Goal: Task Accomplishment & Management: Manage account settings

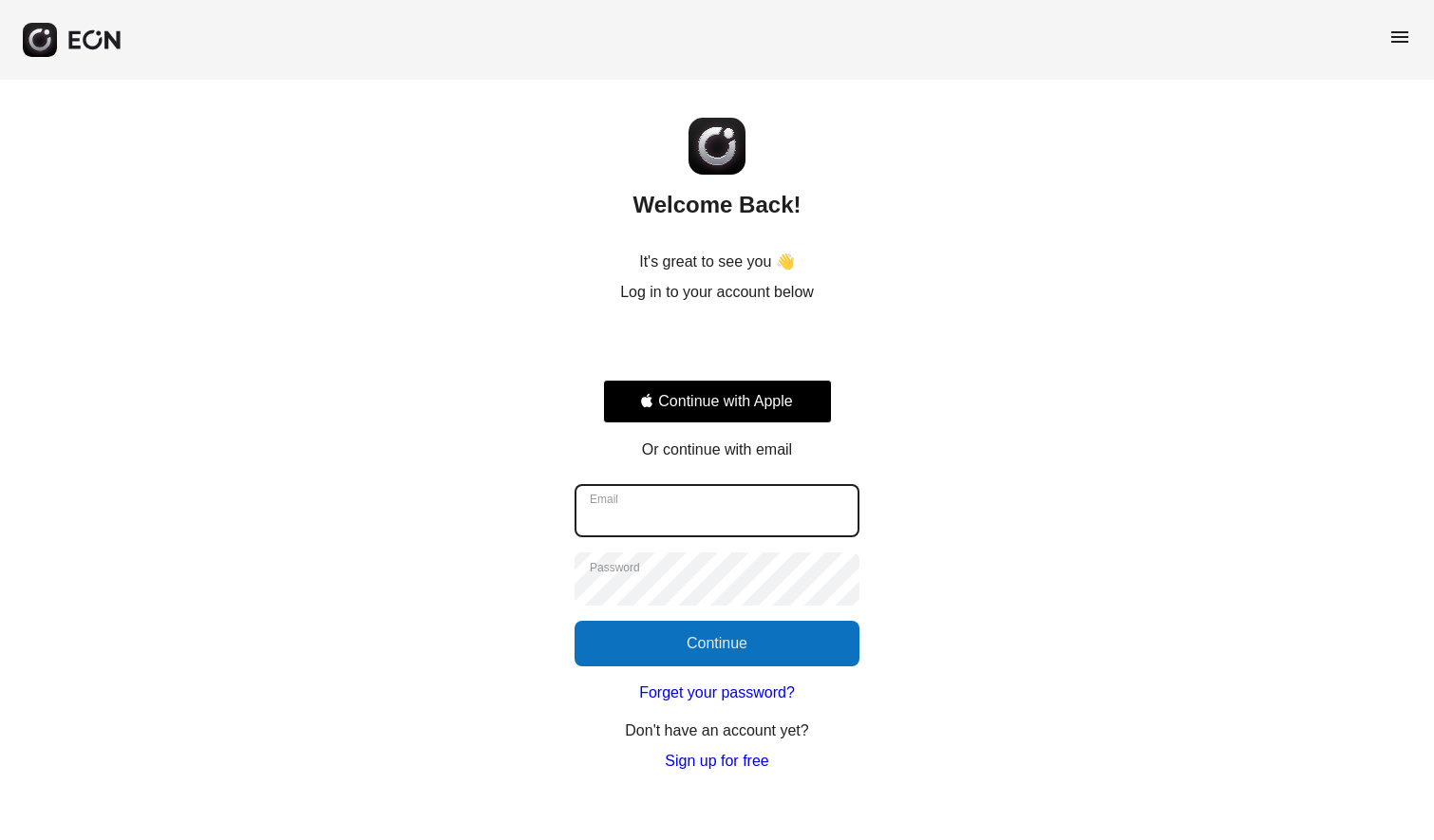
click at [801, 513] on input "Email" at bounding box center [717, 510] width 285 height 53
type input "**********"
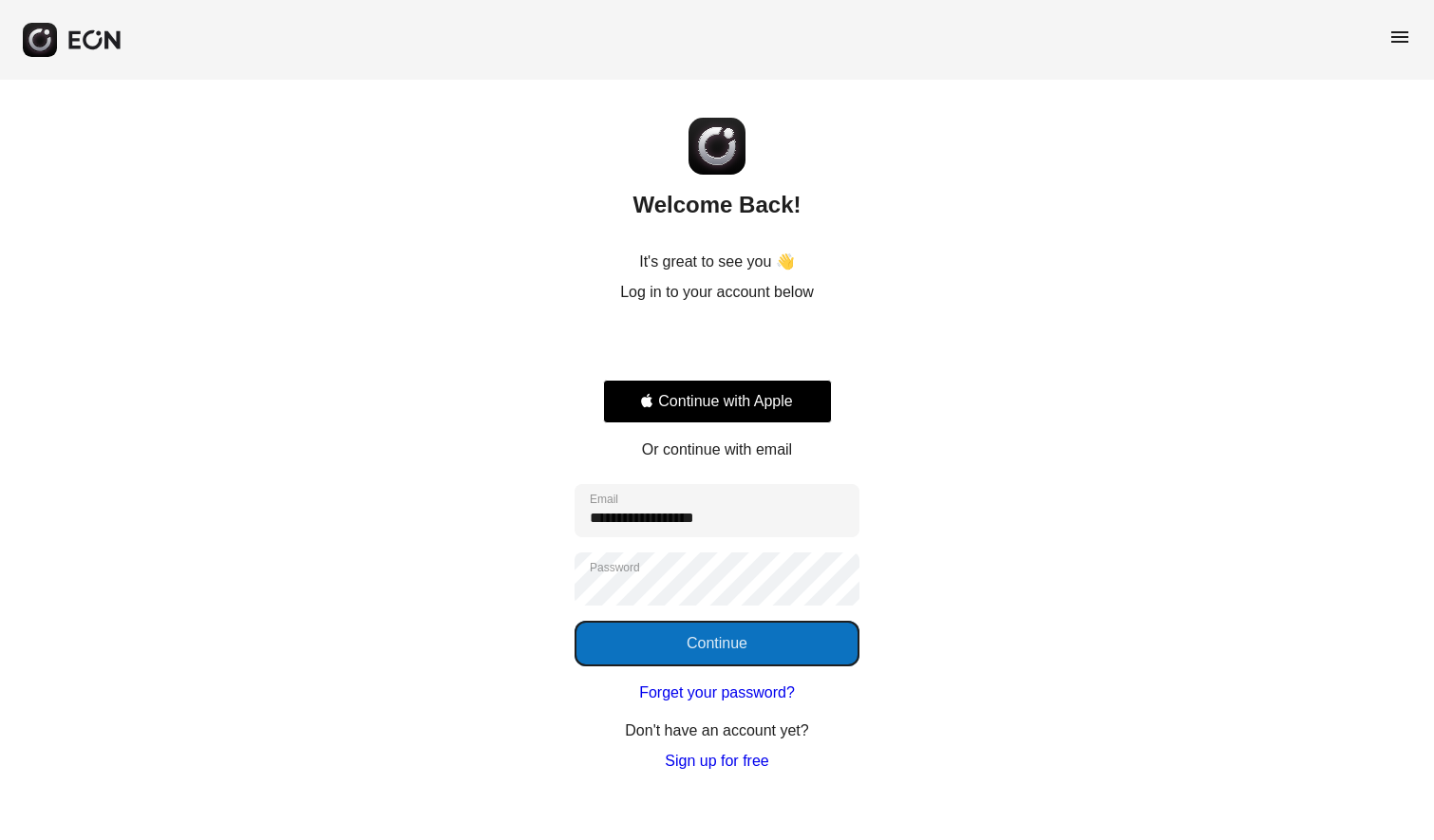
click at [747, 644] on button "Continue" at bounding box center [717, 644] width 285 height 45
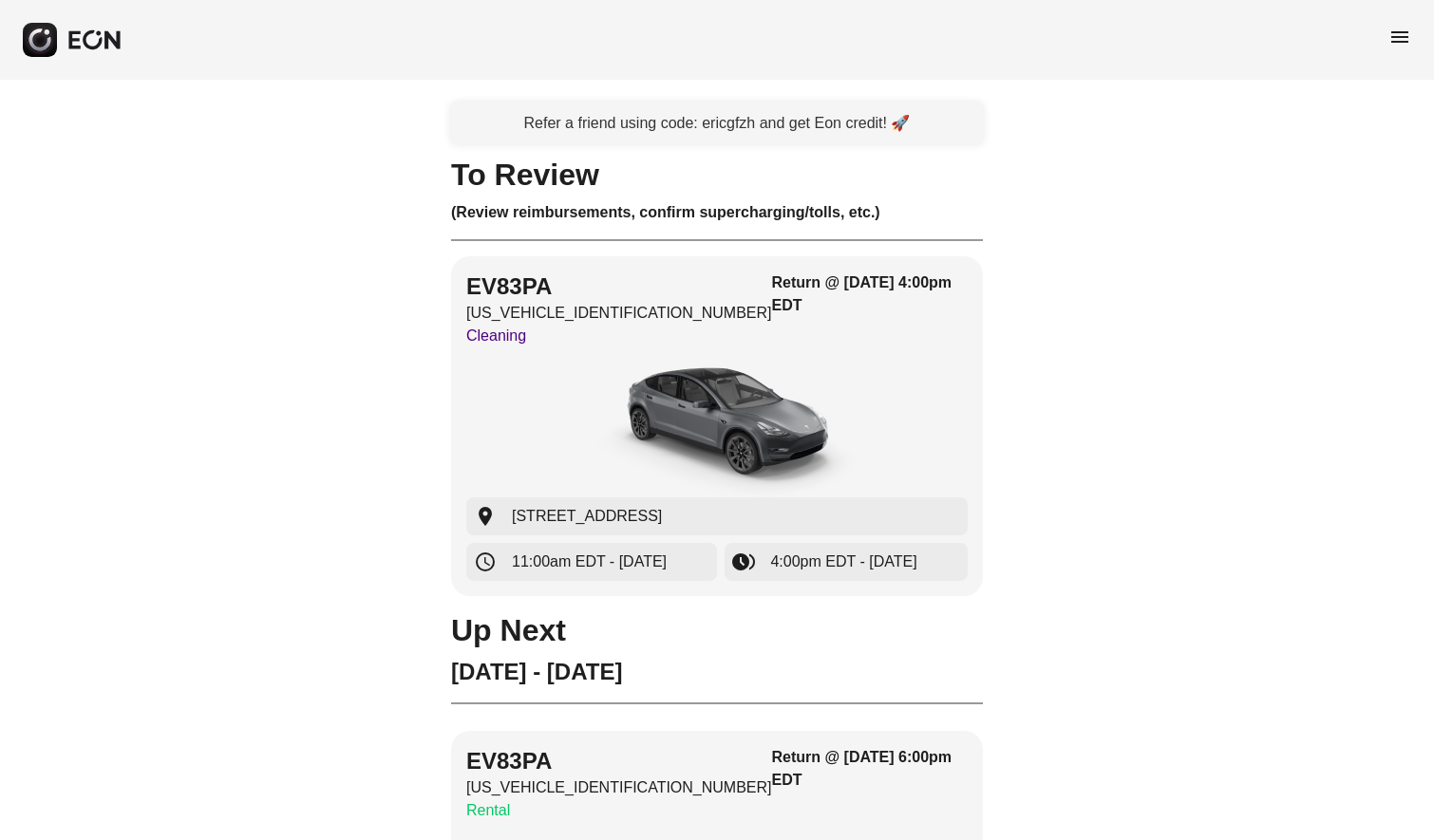
click at [1403, 28] on span "menu" at bounding box center [1399, 36] width 23 height 23
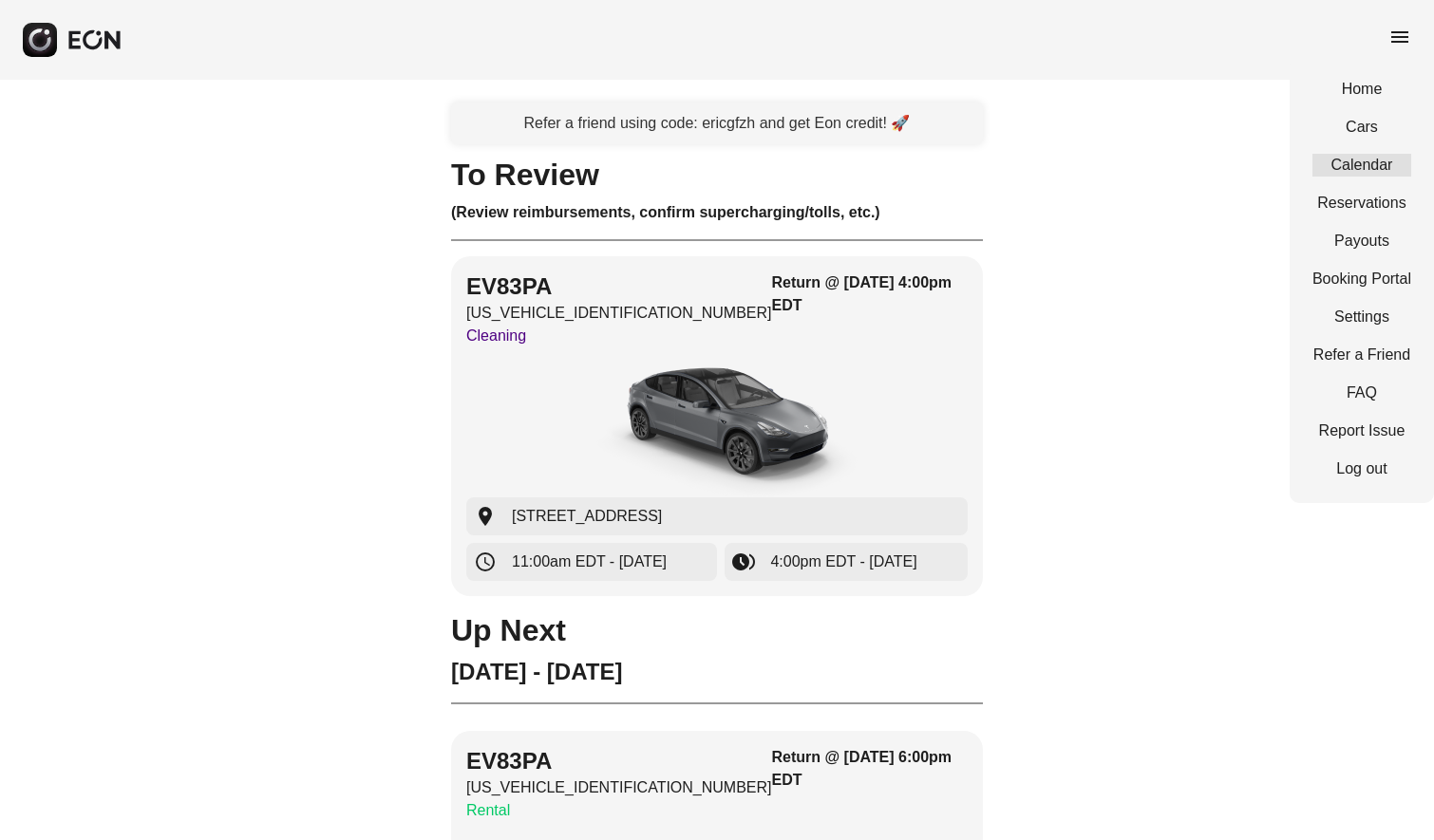
click at [1368, 169] on link "Calendar" at bounding box center [1361, 165] width 99 height 23
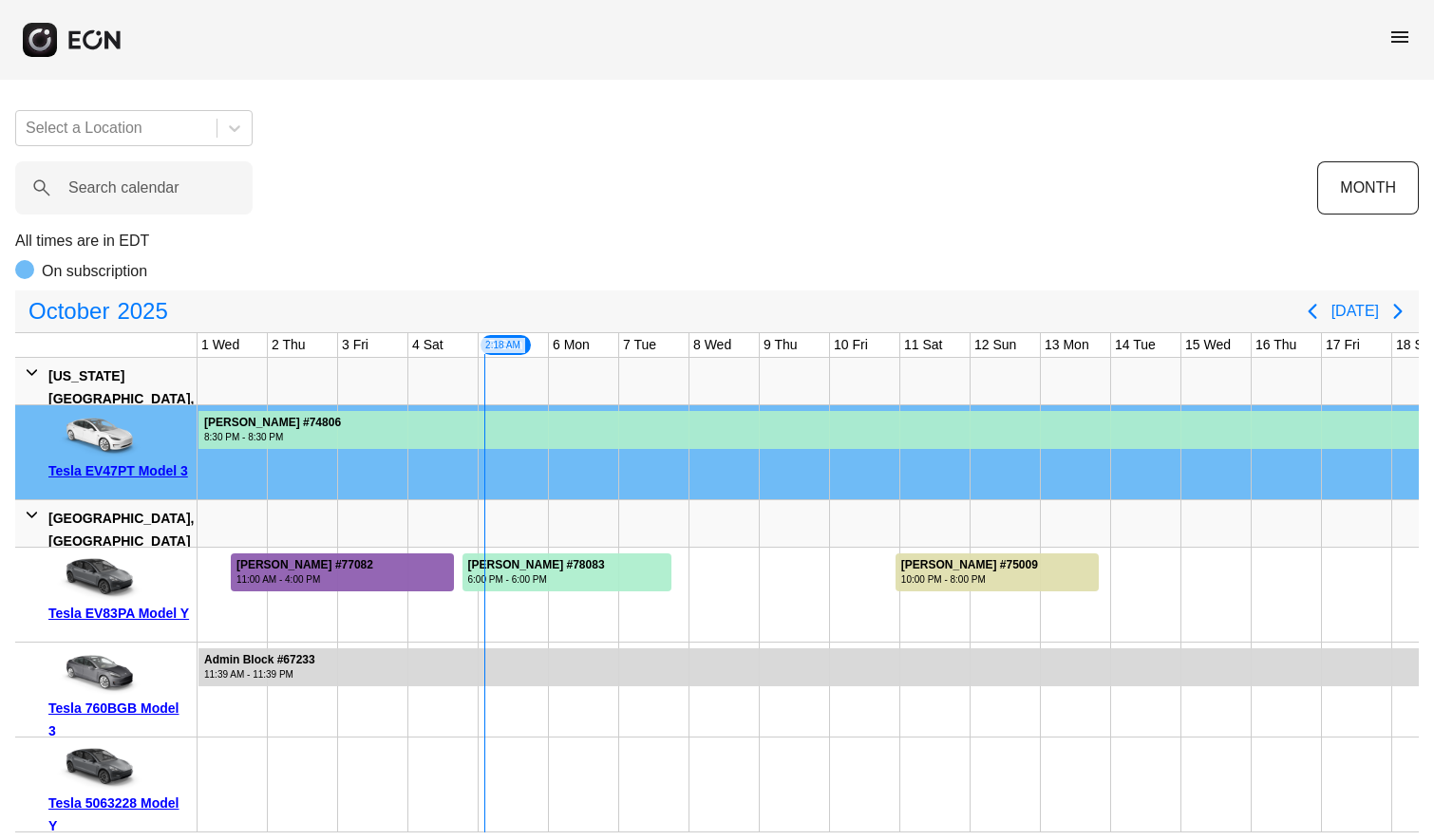
click at [382, 561] on div at bounding box center [342, 572] width 223 height 38
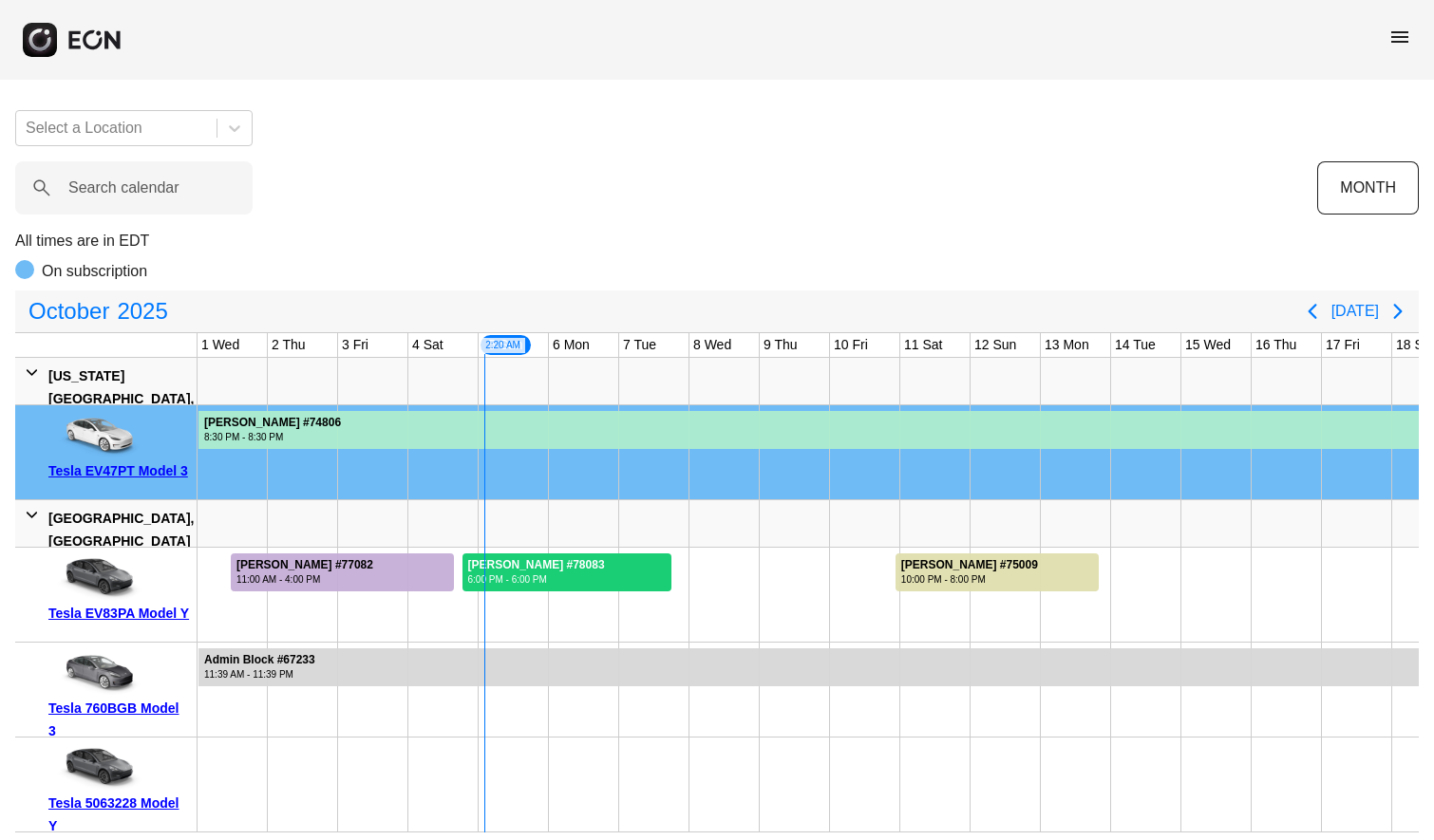
click at [555, 572] on div "6:00 PM - 6:00 PM" at bounding box center [536, 579] width 136 height 15
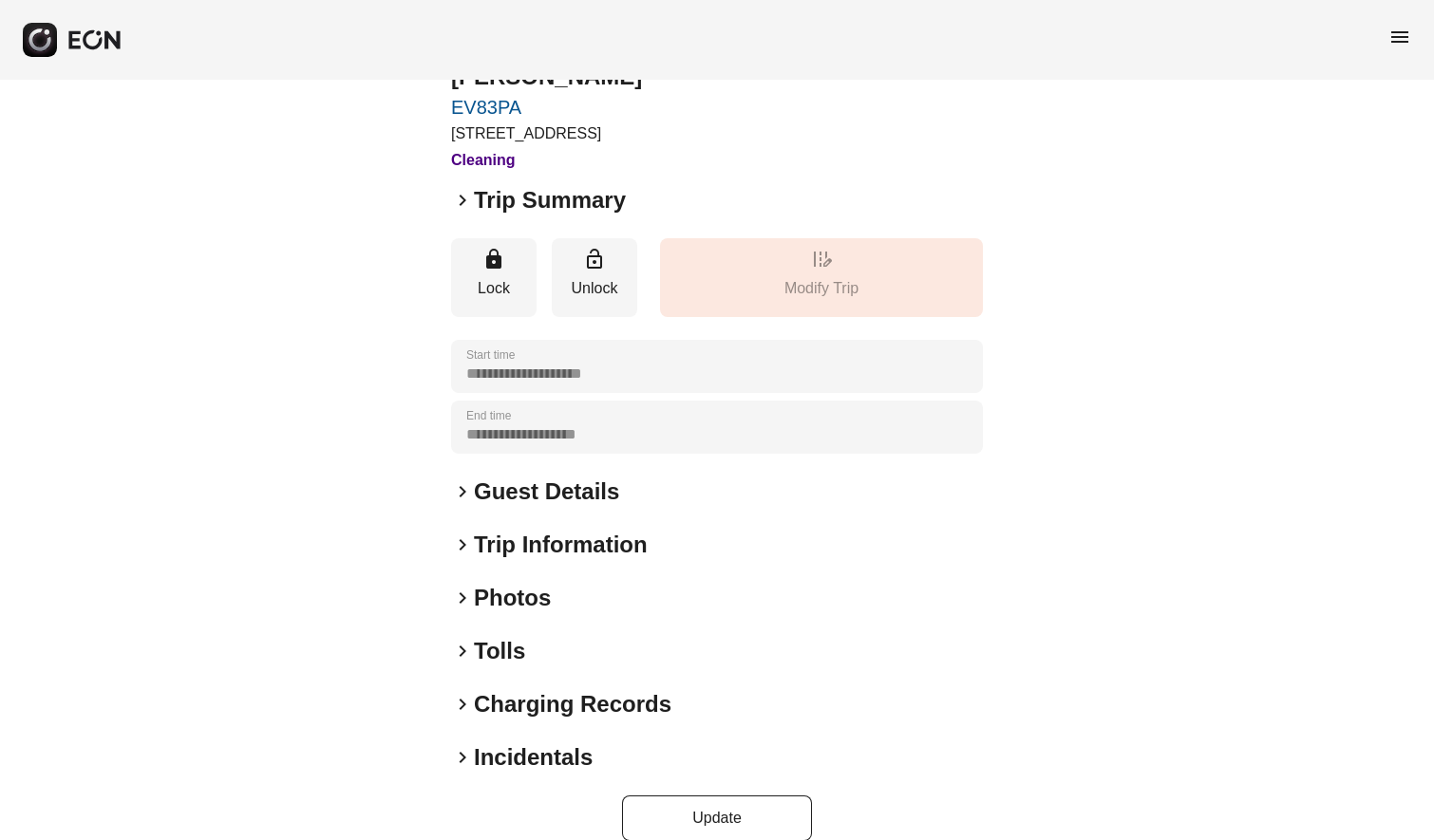
scroll to position [105, 0]
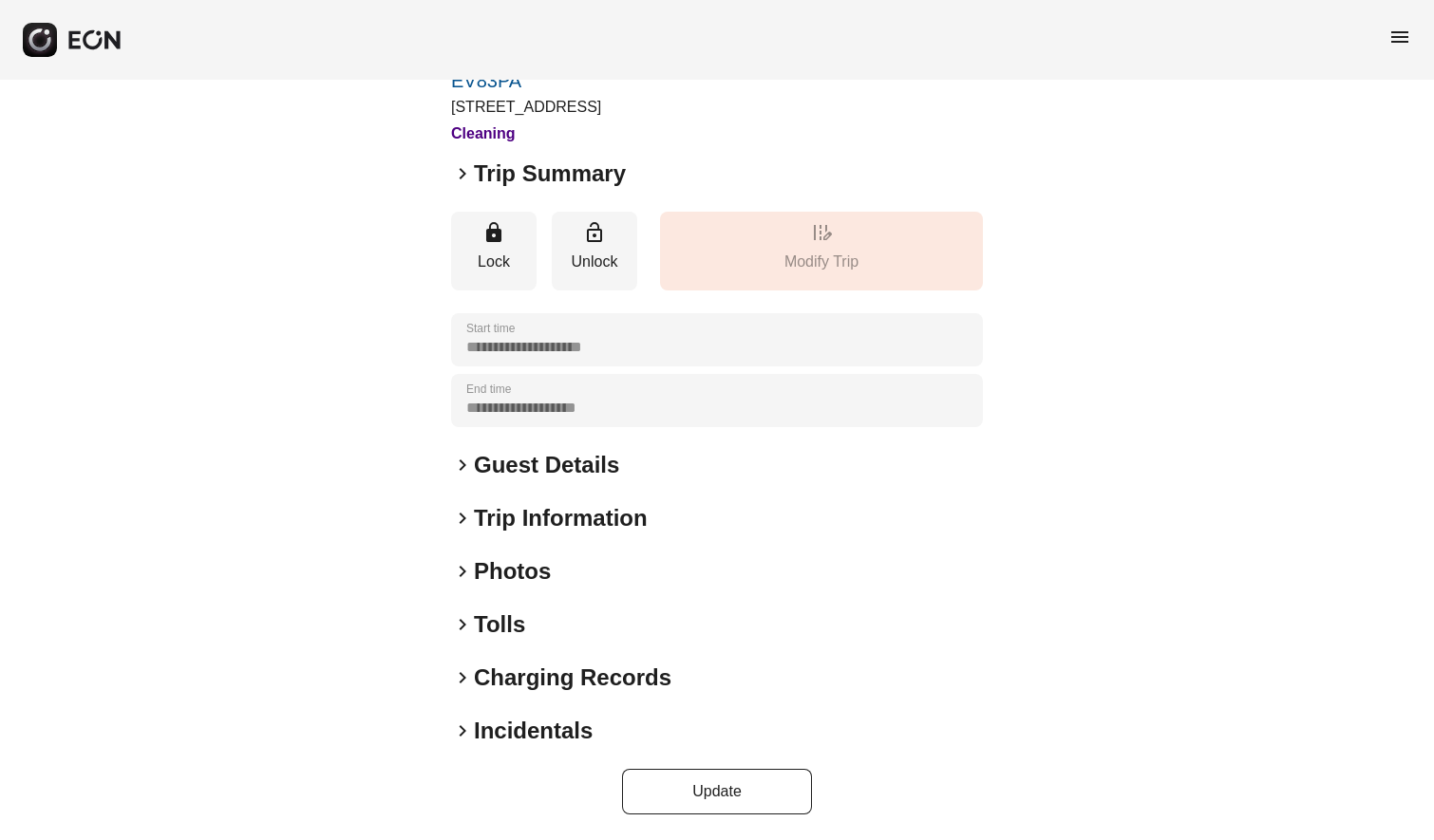
click at [462, 672] on span "keyboard_arrow_right" at bounding box center [462, 677] width 23 height 23
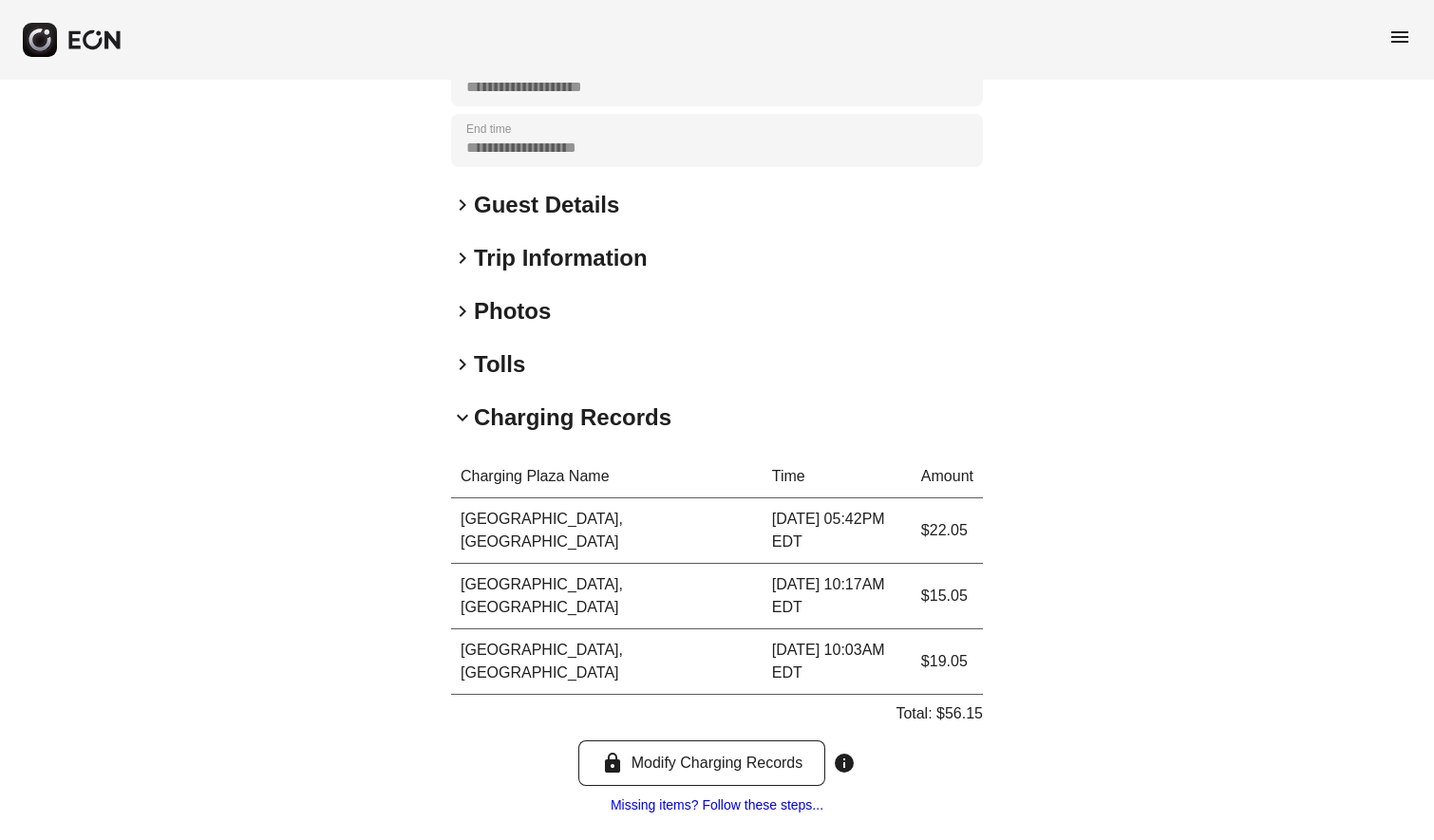
scroll to position [406, 0]
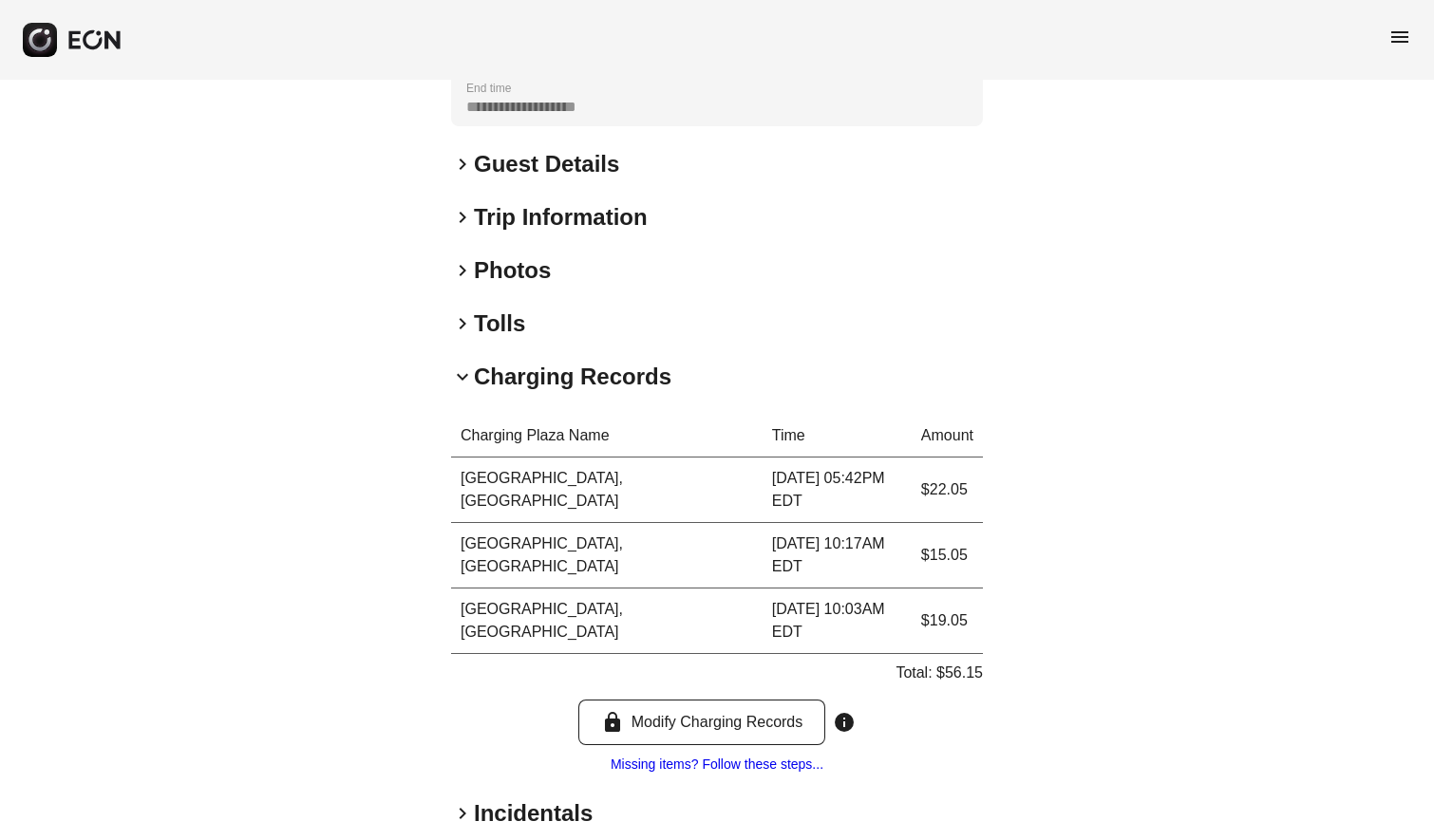
click at [459, 326] on span "keyboard_arrow_right" at bounding box center [462, 323] width 23 height 23
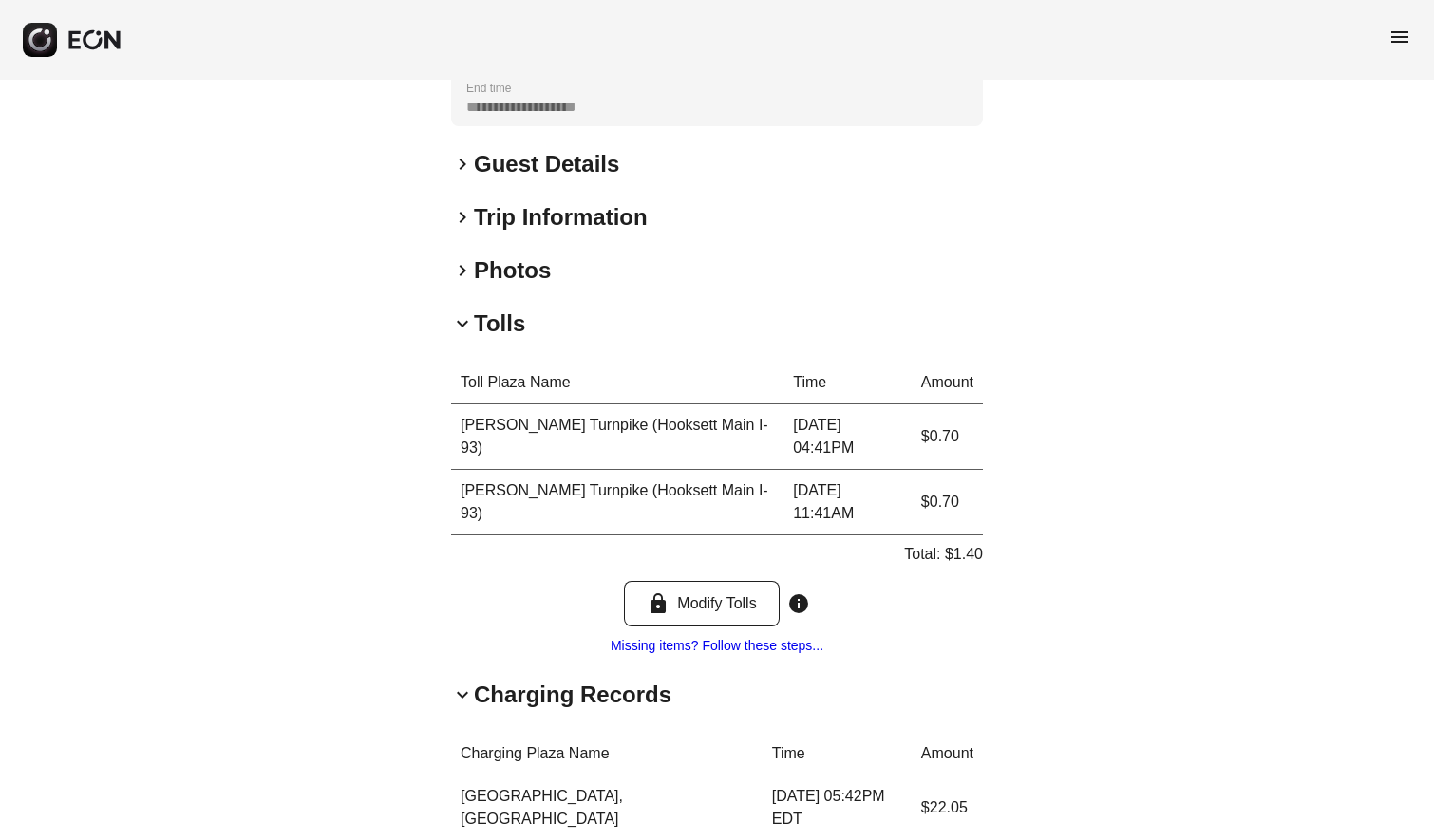
click at [459, 326] on span "keyboard_arrow_down" at bounding box center [462, 323] width 23 height 23
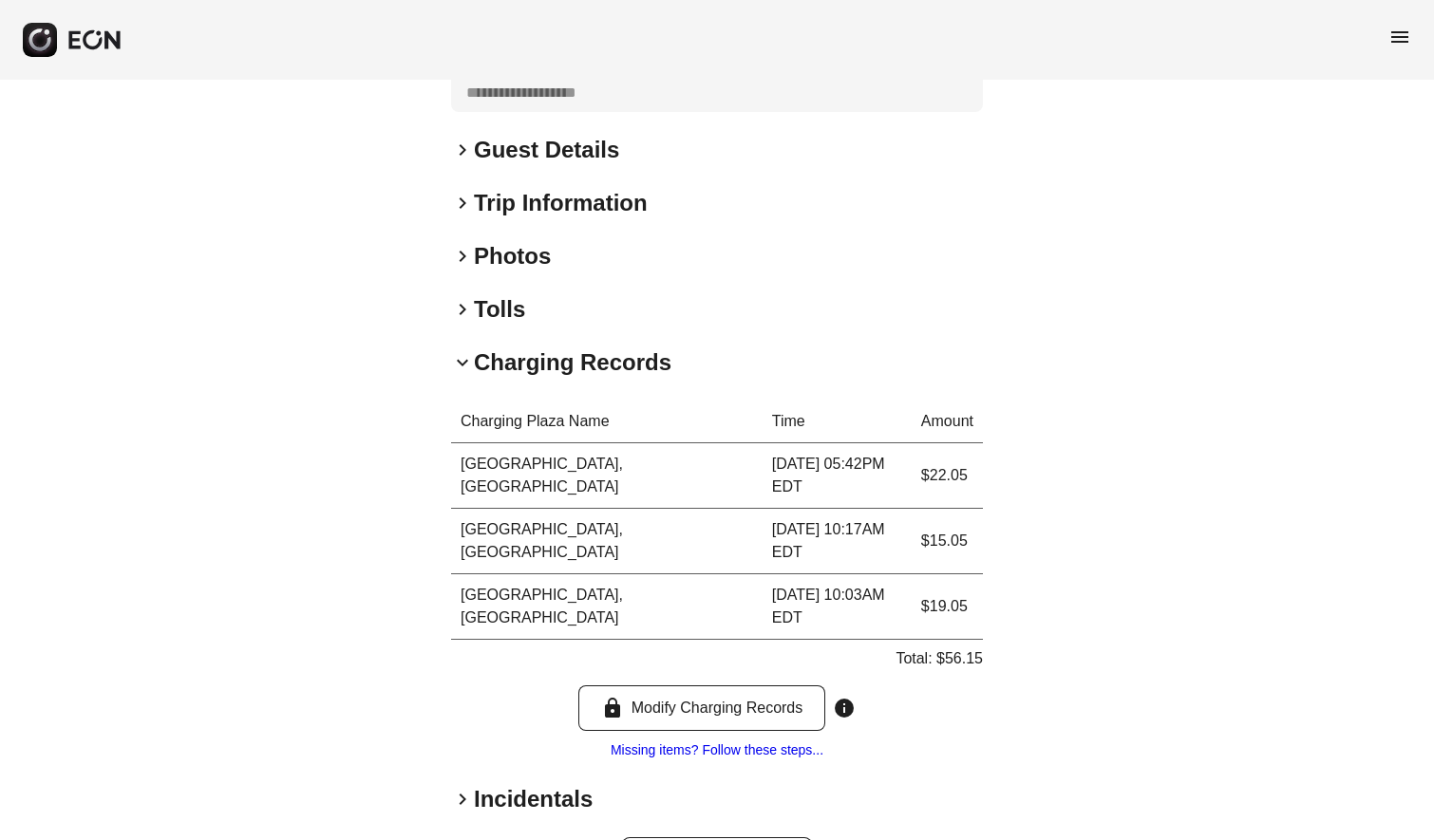
scroll to position [0, 0]
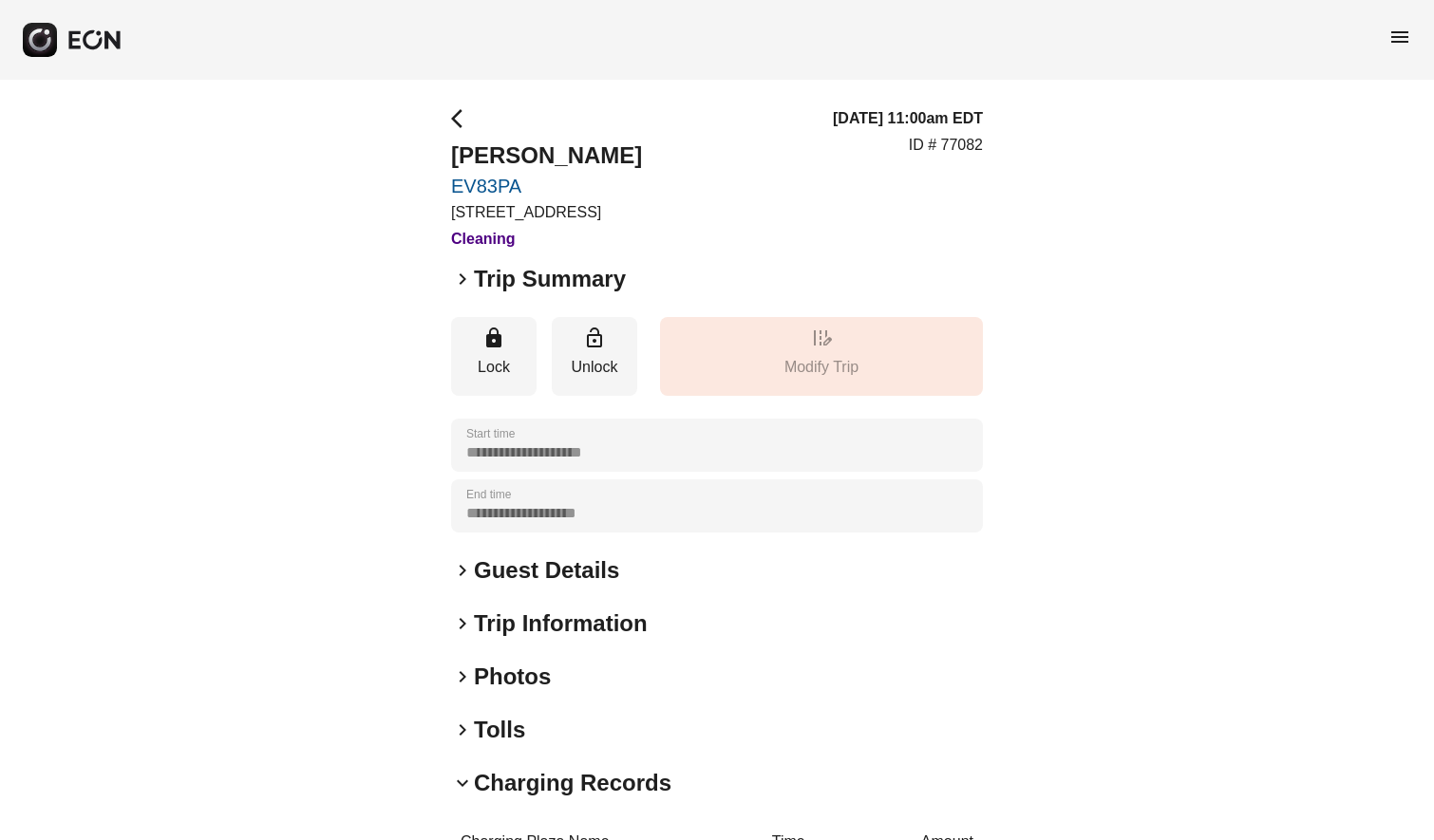
click at [460, 283] on span "keyboard_arrow_right" at bounding box center [462, 279] width 23 height 23
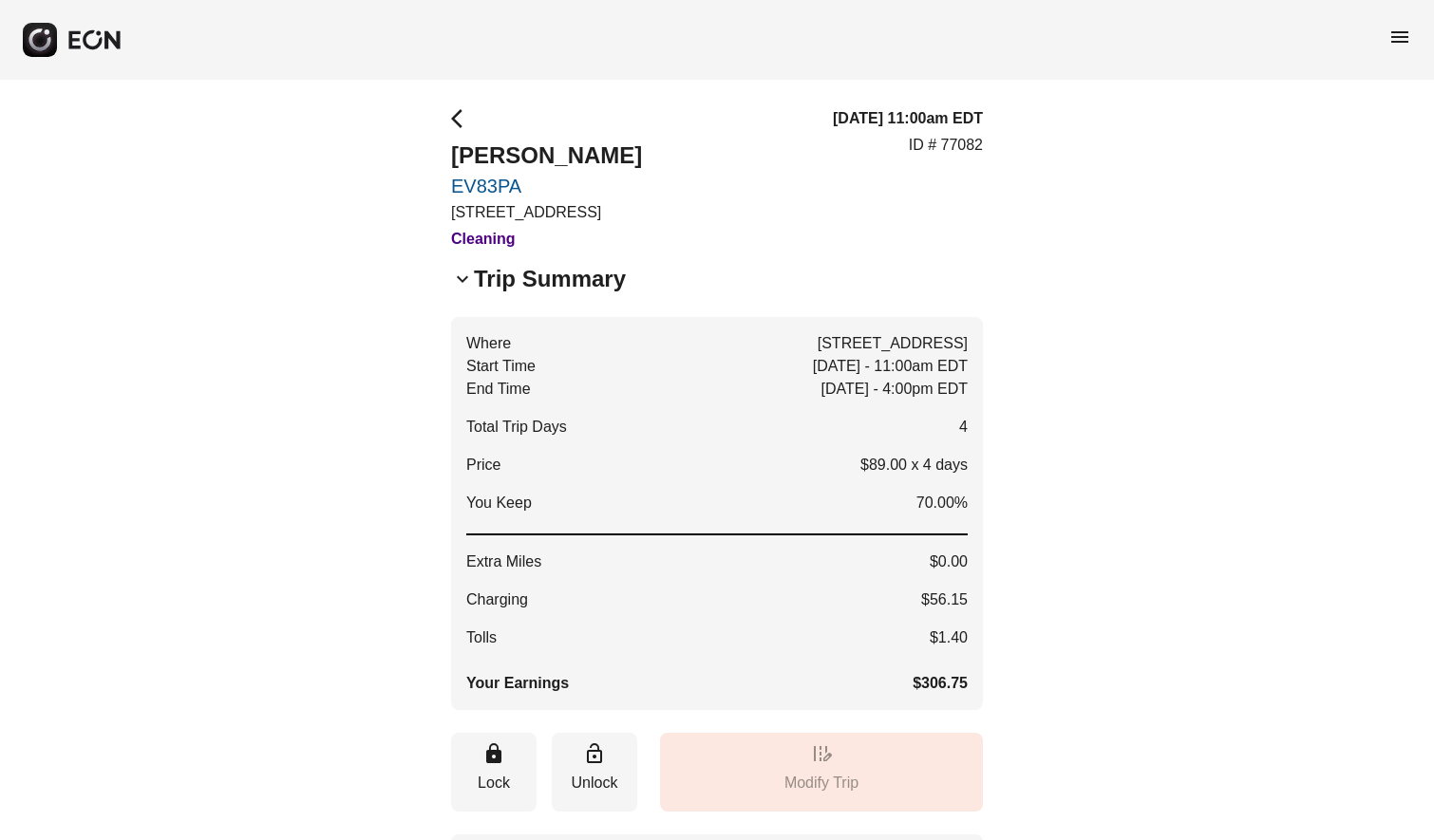
click at [1400, 33] on span "menu" at bounding box center [1399, 36] width 23 height 23
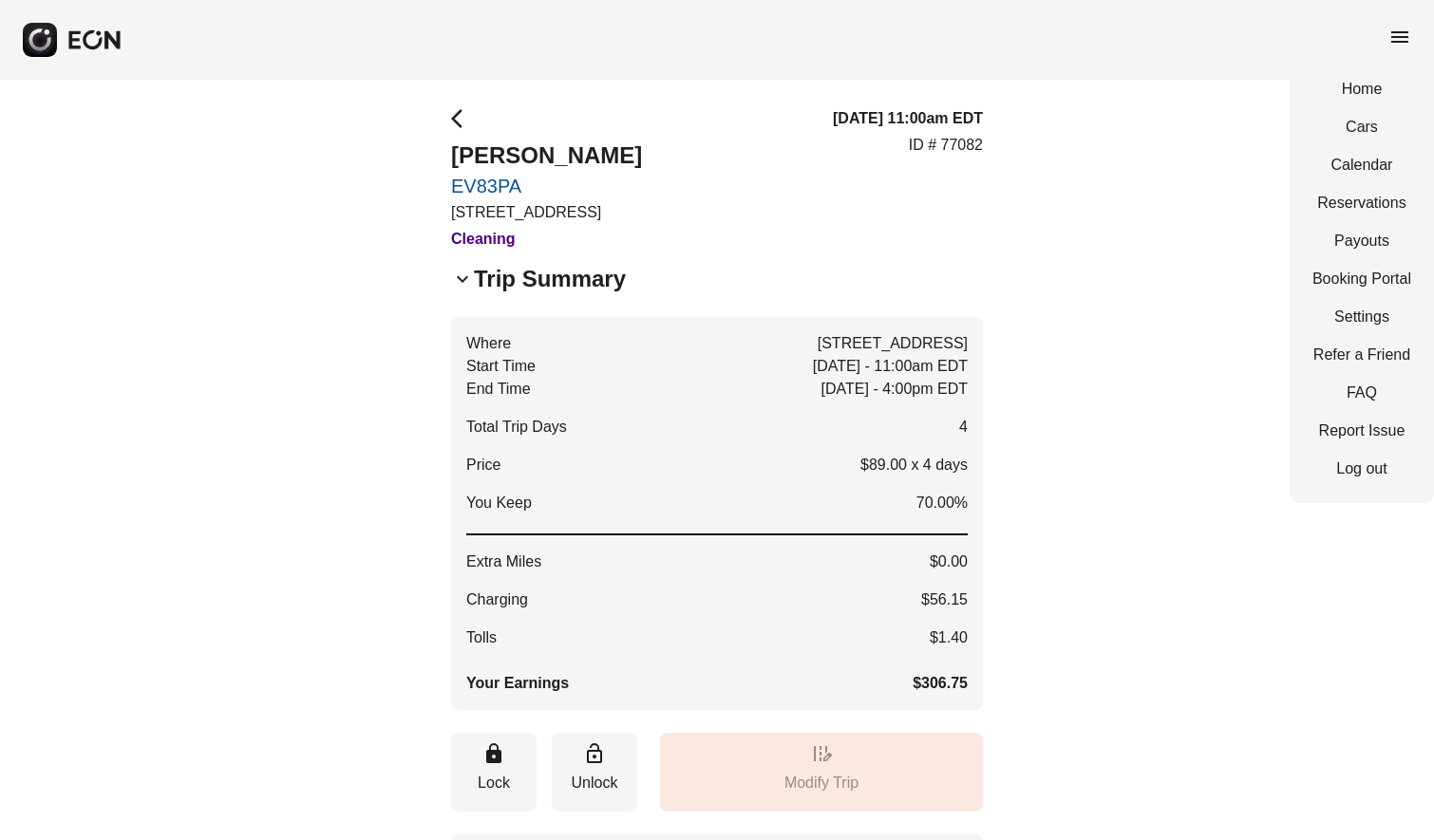
click at [1400, 33] on span "menu" at bounding box center [1399, 36] width 23 height 23
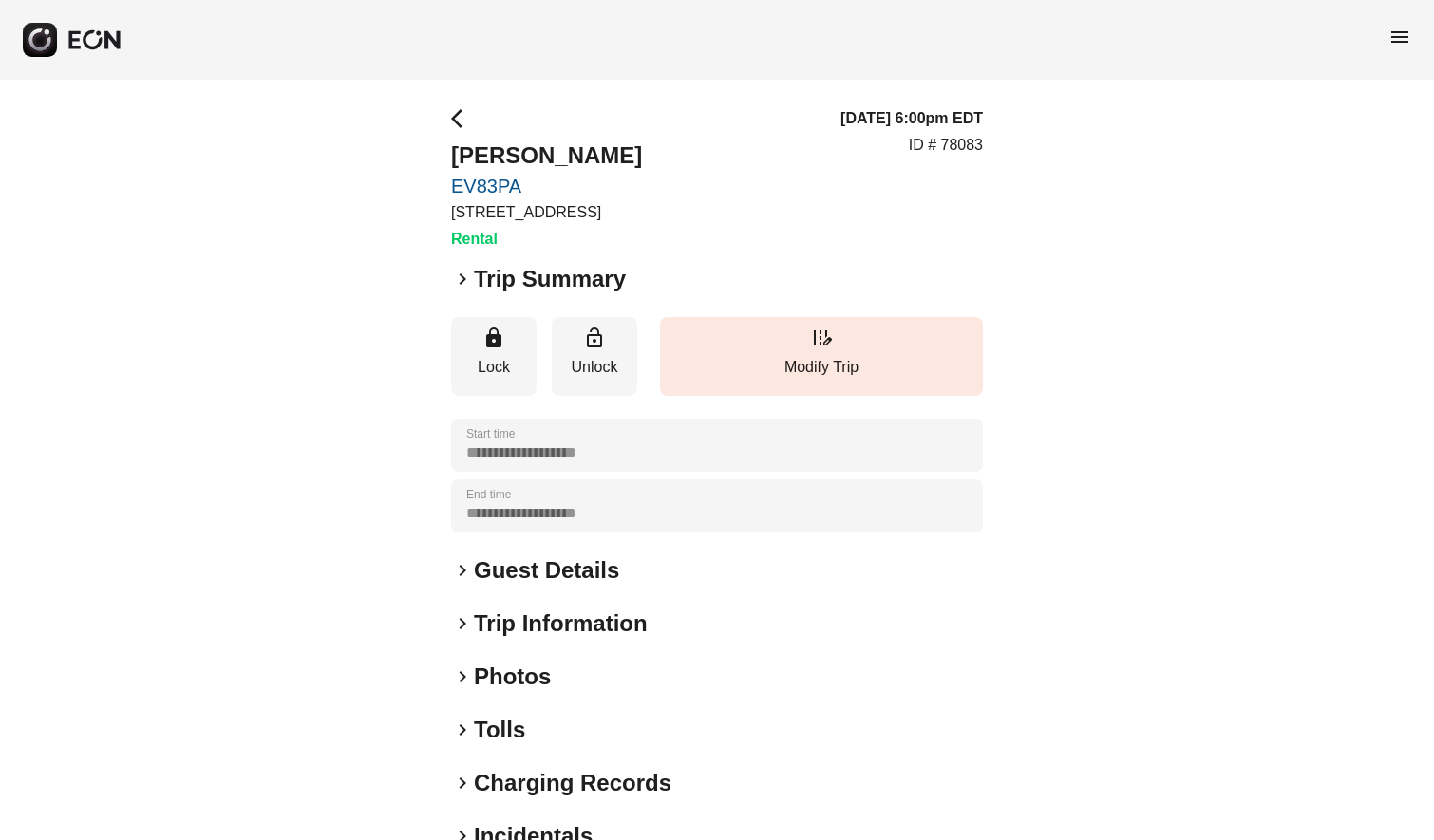
click at [461, 277] on span "keyboard_arrow_right" at bounding box center [462, 279] width 23 height 23
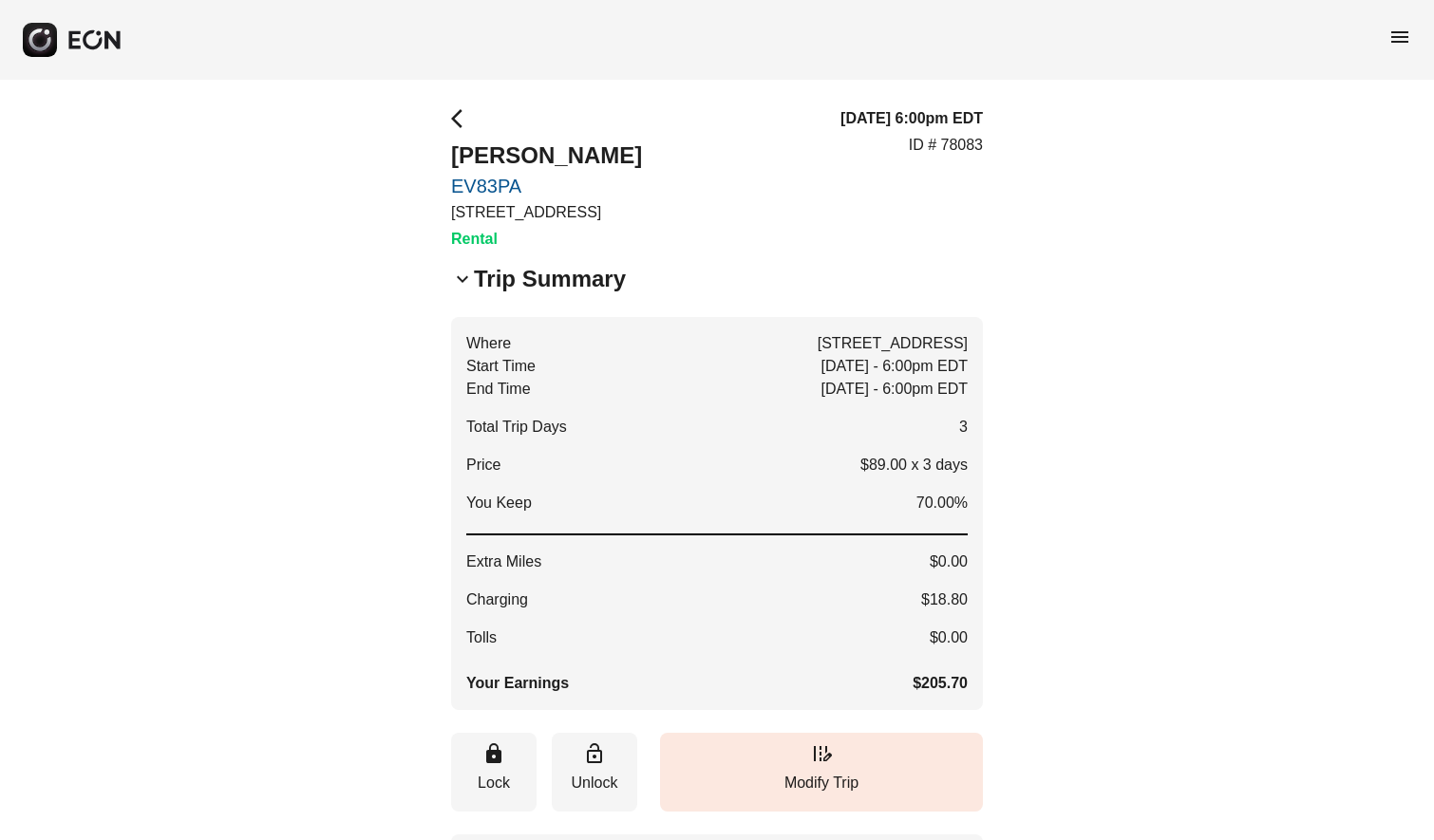
click at [469, 272] on span "keyboard_arrow_down" at bounding box center [462, 279] width 23 height 23
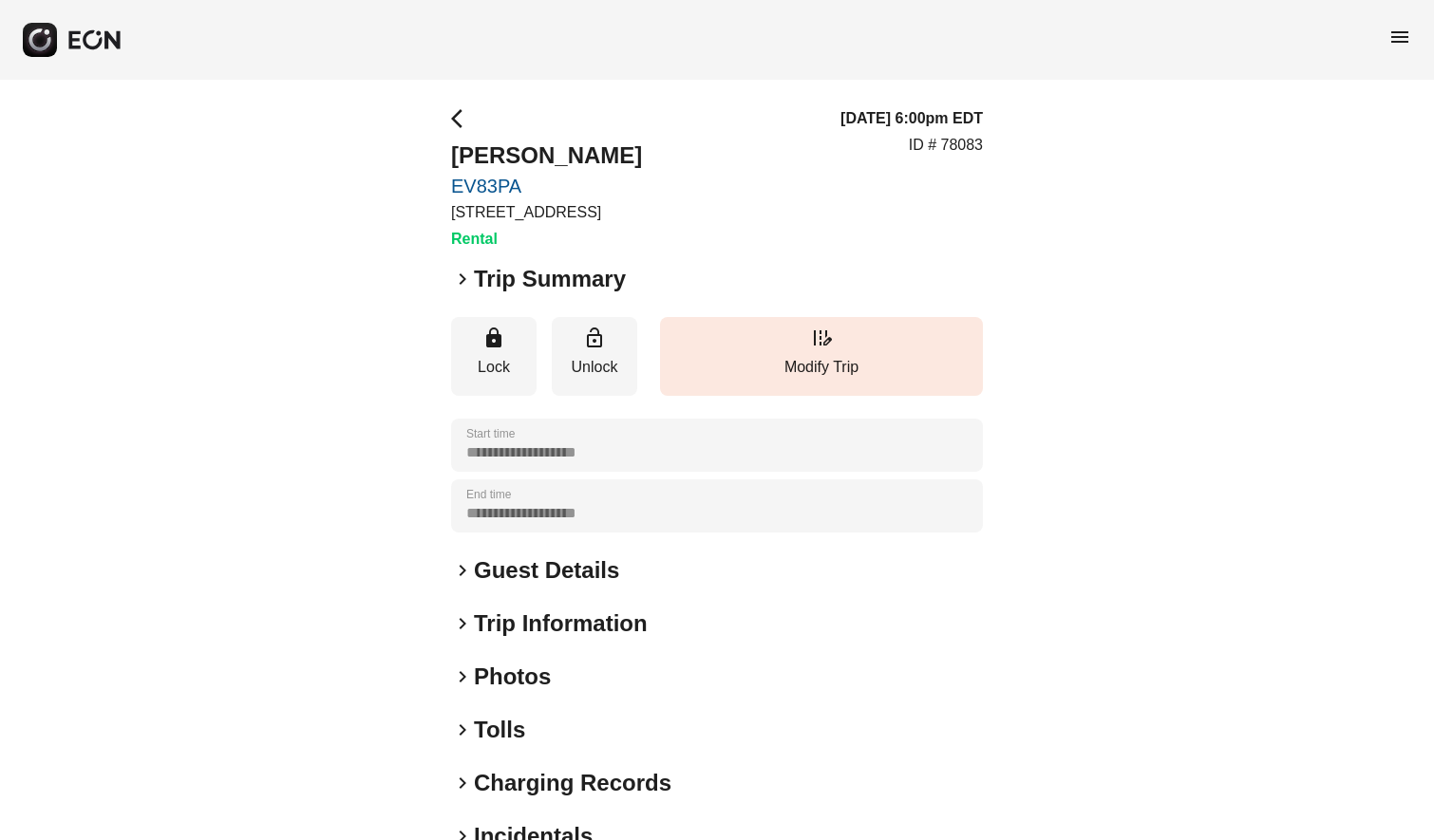
click at [1249, 343] on div "**********" at bounding box center [717, 513] width 1434 height 867
click at [1402, 41] on span "menu" at bounding box center [1399, 36] width 23 height 23
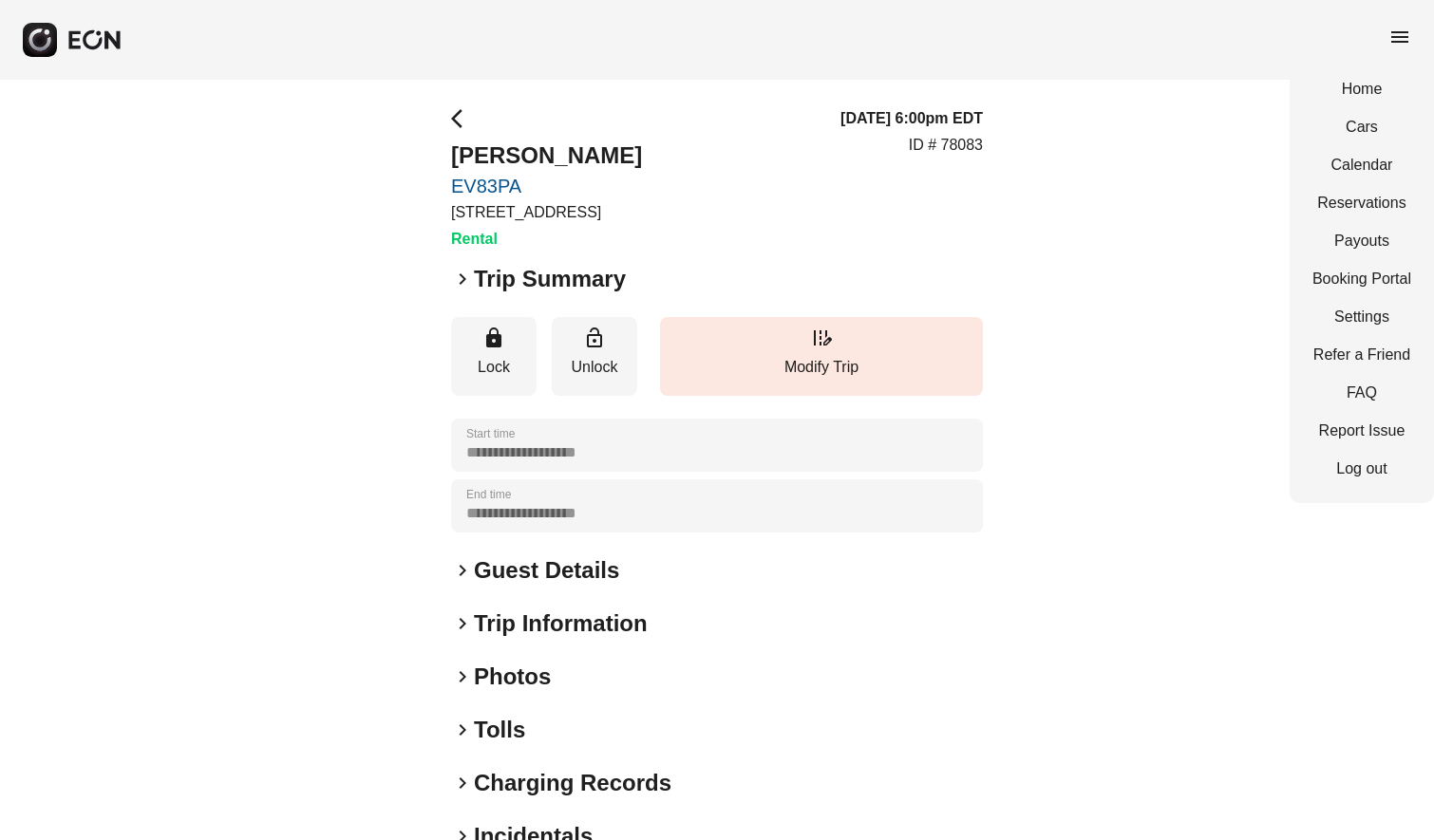
click at [1402, 41] on span "menu" at bounding box center [1399, 36] width 23 height 23
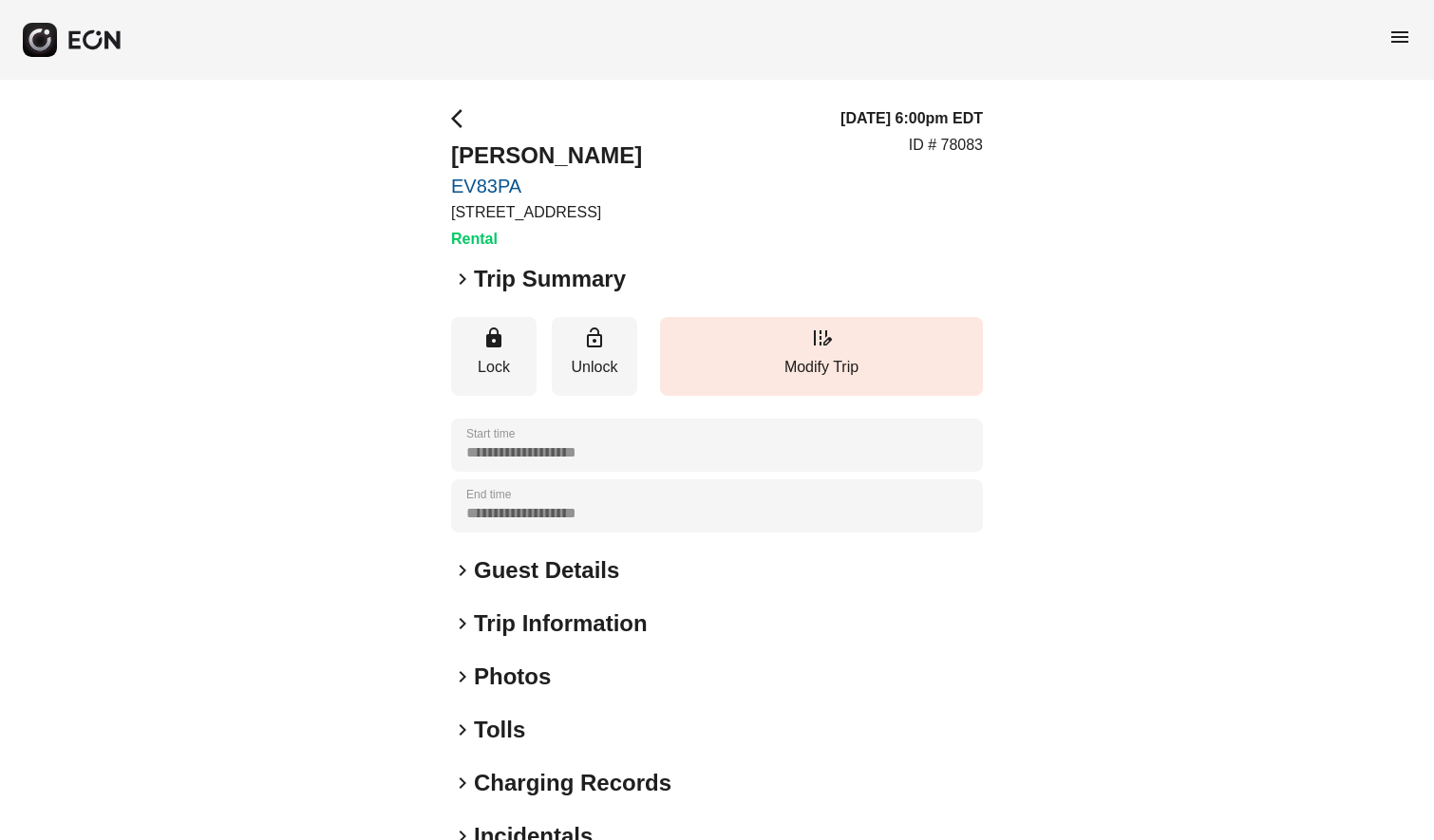
click at [1406, 35] on span "menu" at bounding box center [1399, 36] width 23 height 23
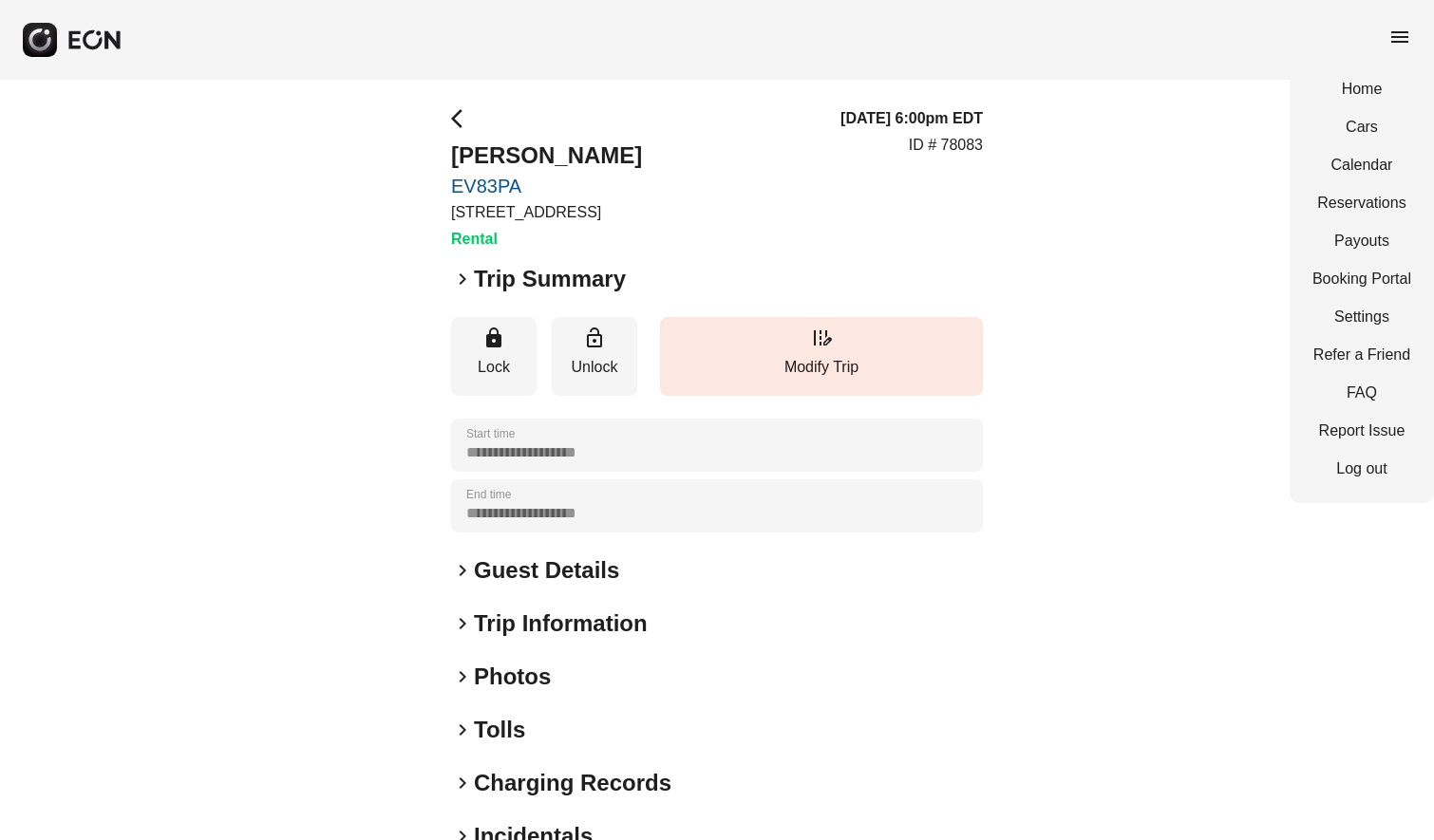
click at [1406, 36] on span "menu" at bounding box center [1399, 36] width 23 height 23
